Goal: Navigation & Orientation: Find specific page/section

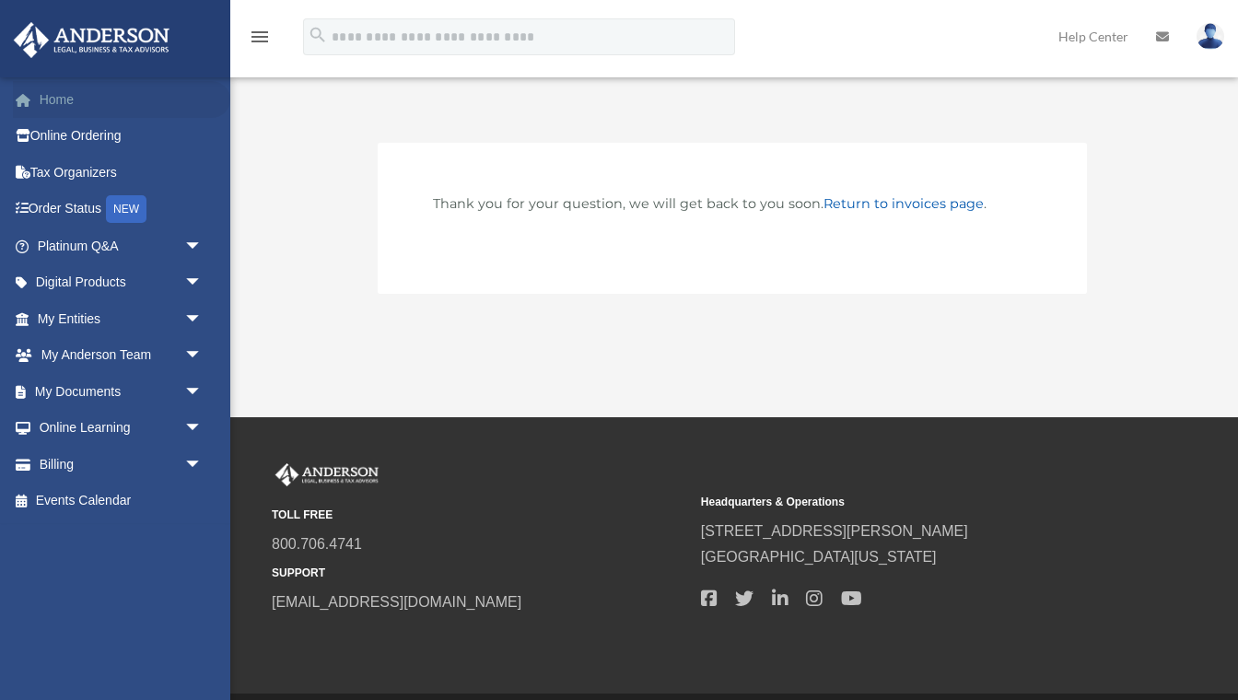
click at [68, 100] on link "Home" at bounding box center [121, 99] width 217 height 37
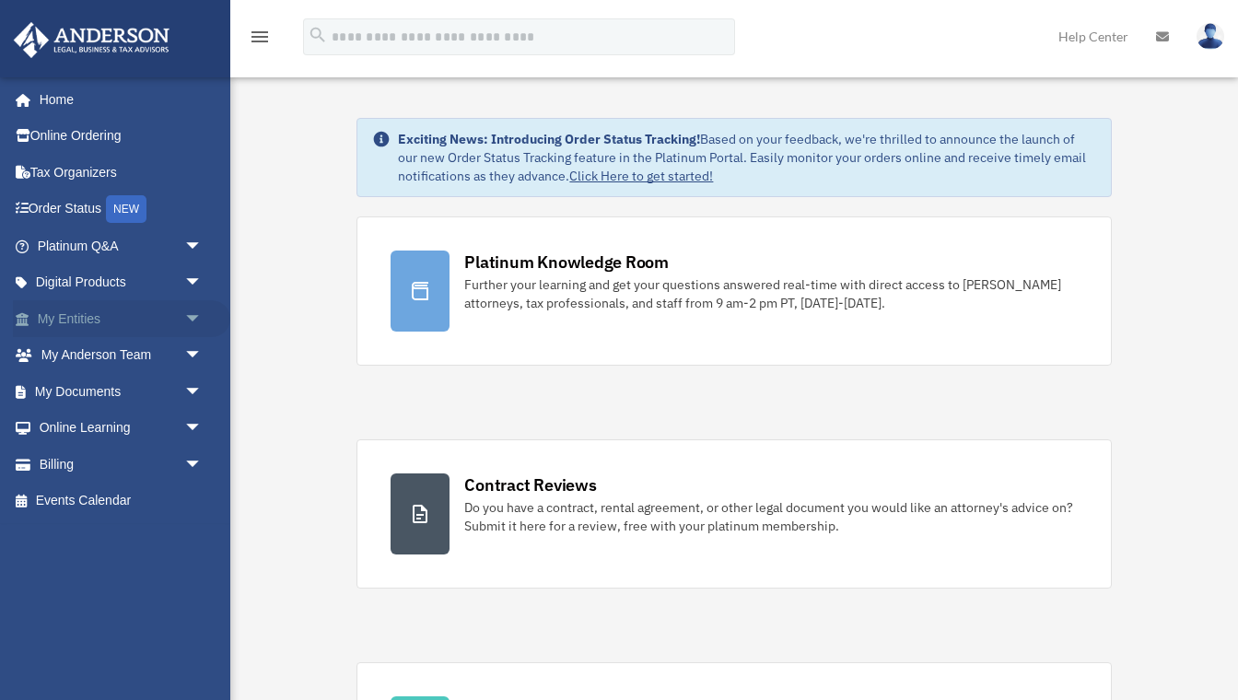
click at [93, 318] on link "My Entities arrow_drop_down" at bounding box center [121, 318] width 217 height 37
click at [193, 312] on span "arrow_drop_down" at bounding box center [202, 319] width 37 height 38
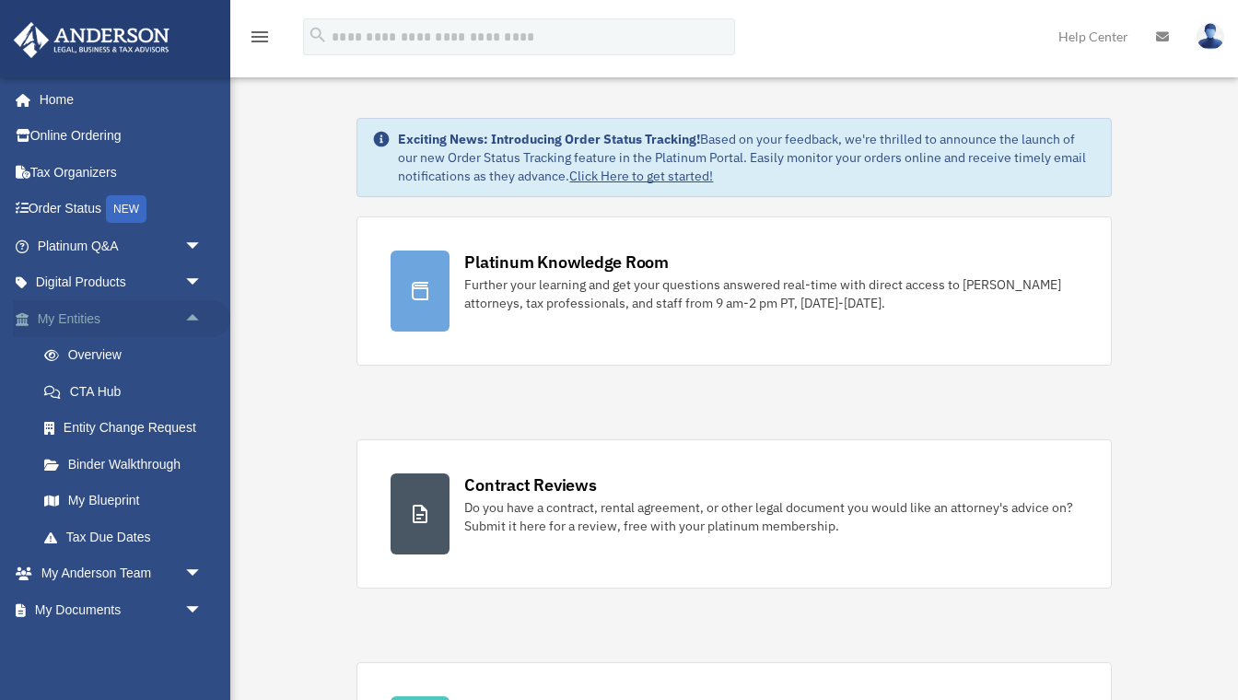
click at [142, 316] on link "My Entities arrow_drop_up" at bounding box center [121, 318] width 217 height 37
click at [124, 352] on link "Overview" at bounding box center [128, 355] width 205 height 37
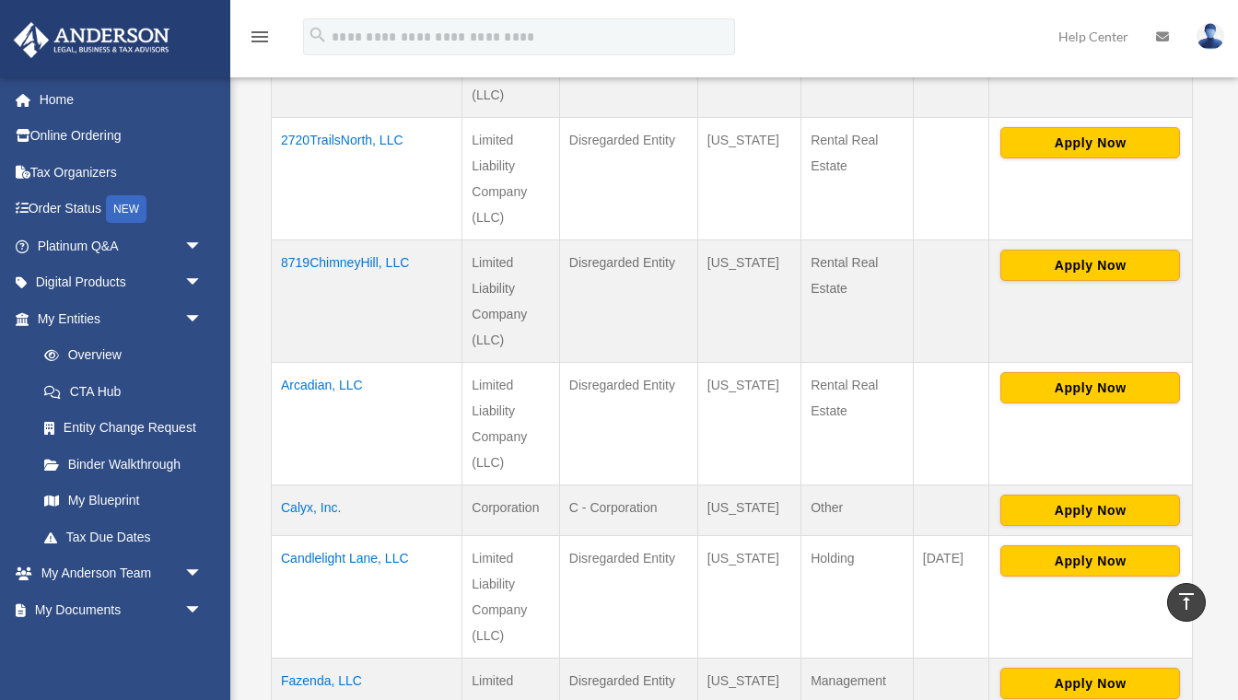
scroll to position [571, 0]
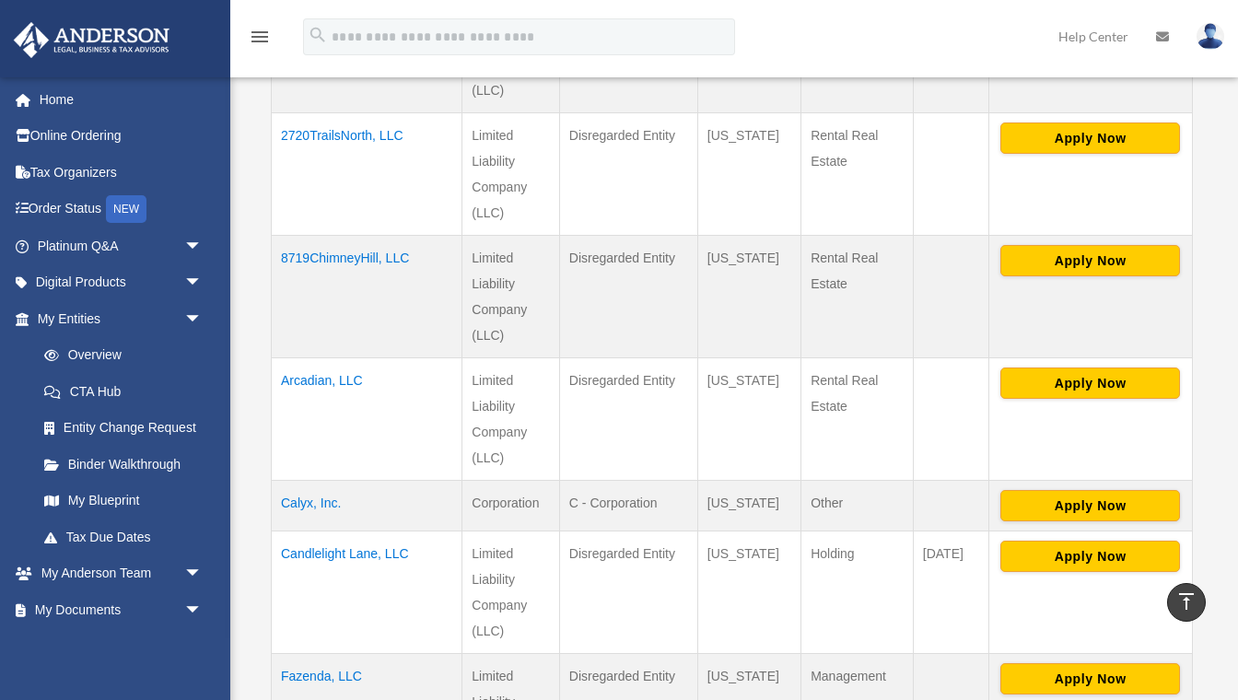
click at [614, 514] on td "C - Corporation" at bounding box center [628, 505] width 138 height 51
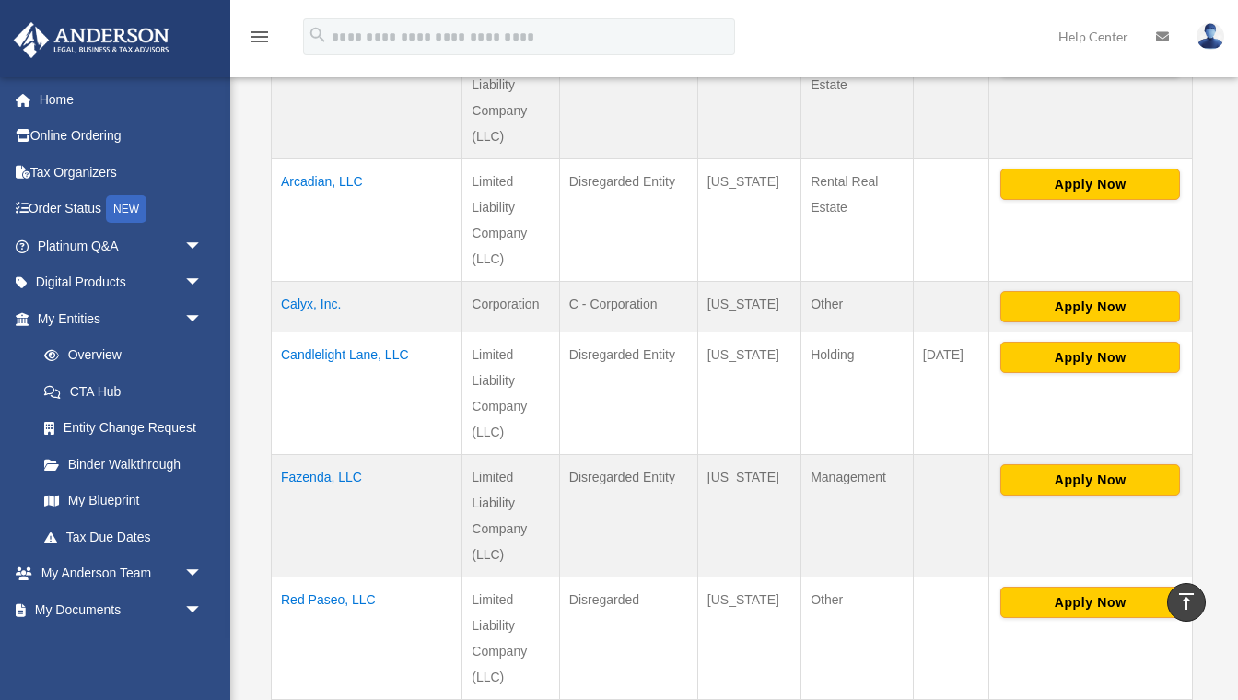
scroll to position [768, 0]
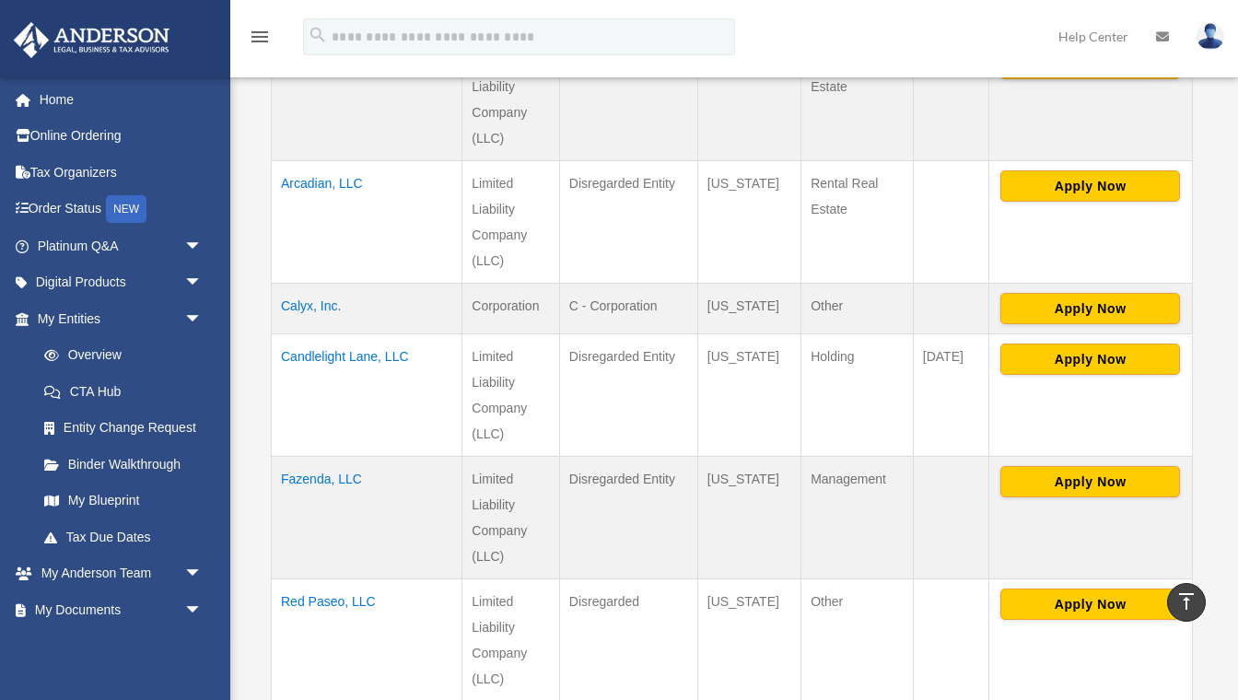
click at [313, 476] on td "Fazenda, LLC" at bounding box center [367, 517] width 191 height 123
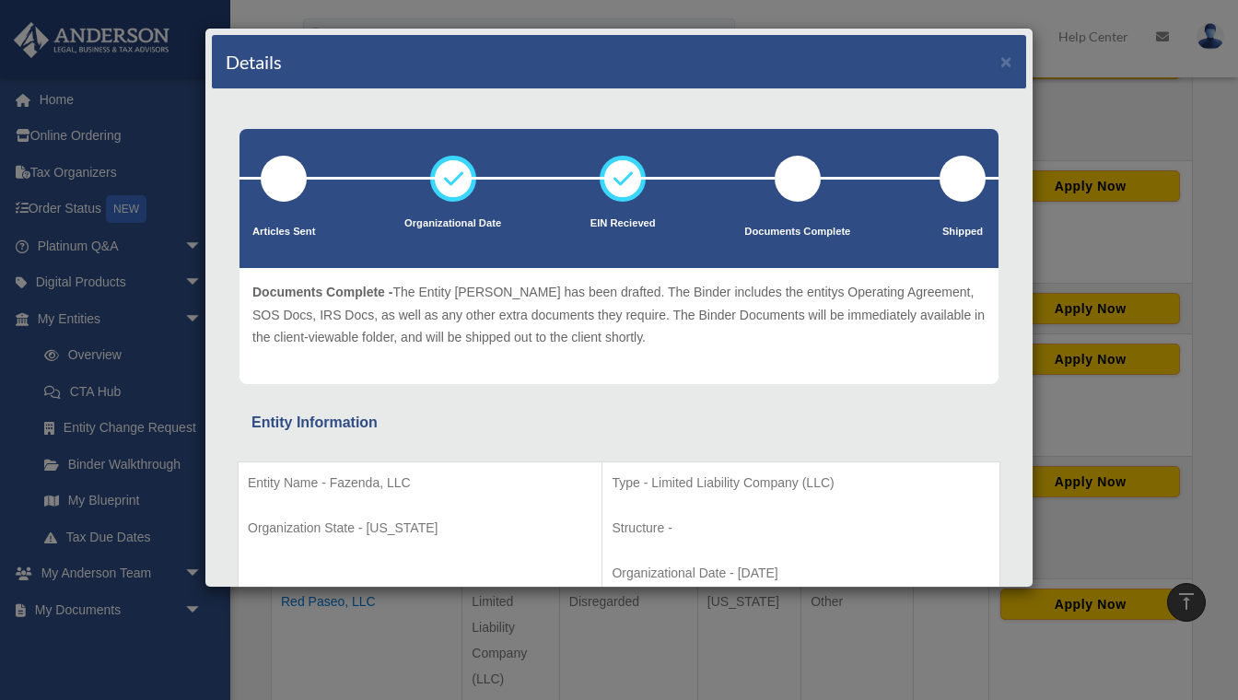
scroll to position [0, 0]
